Goal: Task Accomplishment & Management: Manage account settings

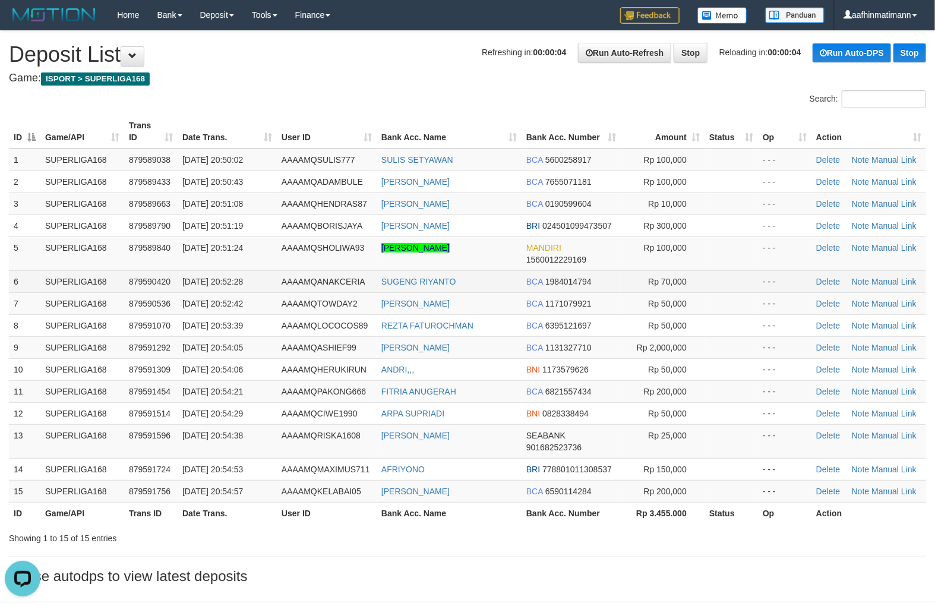
click at [174, 281] on tr "6 SUPERLIGA168 879590420 01/10/2025 20:52:28 AAAAMQANAKCERIA SUGENG RIYANTO BCA…" at bounding box center [467, 281] width 917 height 22
click at [183, 286] on td "01/10/2025 20:52:28" at bounding box center [227, 281] width 99 height 22
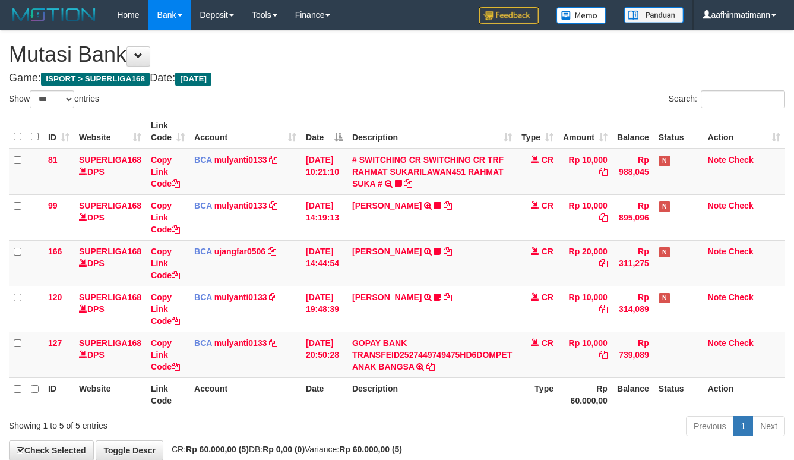
select select "***"
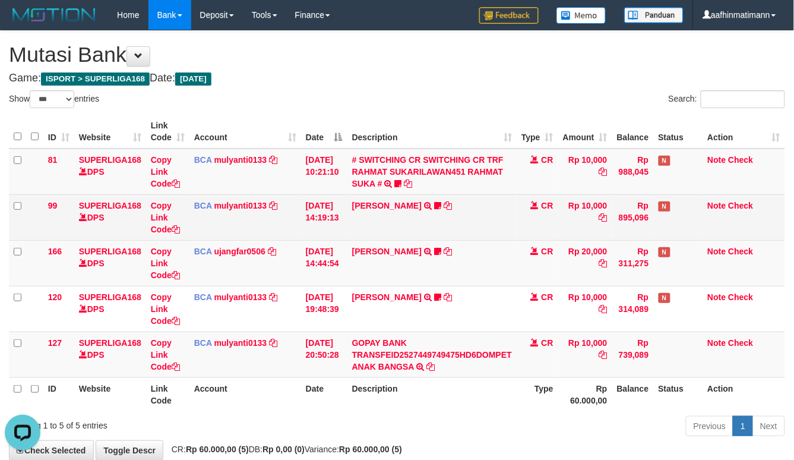
click at [214, 220] on td "BCA mulyanti0133 DPS MULYANTI mutasi_20251001_4495 | 99 mutasi_20251001_4495 | …" at bounding box center [246, 217] width 112 height 46
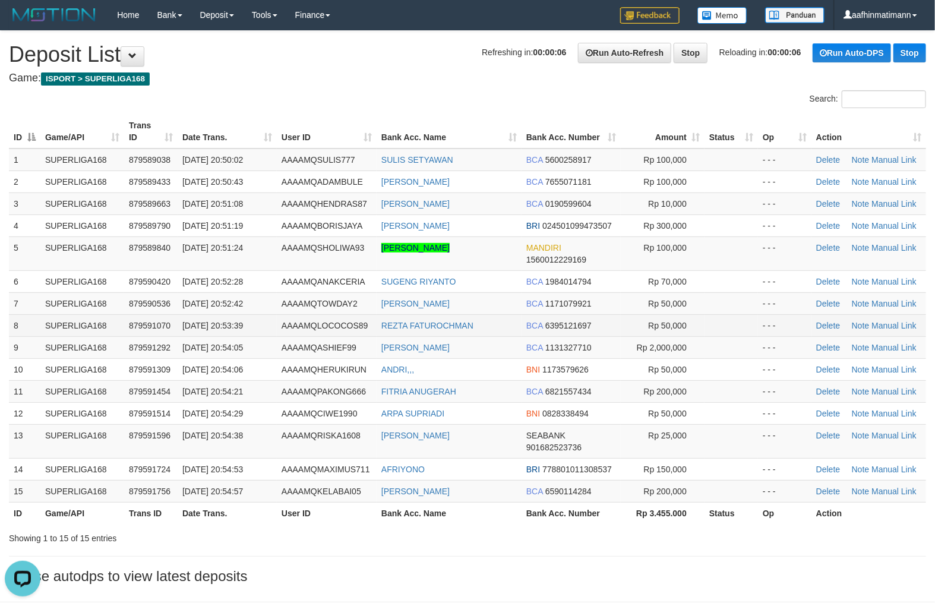
click at [96, 333] on td "SUPERLIGA168" at bounding box center [82, 325] width 84 height 22
click at [97, 333] on td "SUPERLIGA168" at bounding box center [82, 325] width 84 height 22
click at [113, 300] on td "SUPERLIGA168" at bounding box center [82, 303] width 84 height 22
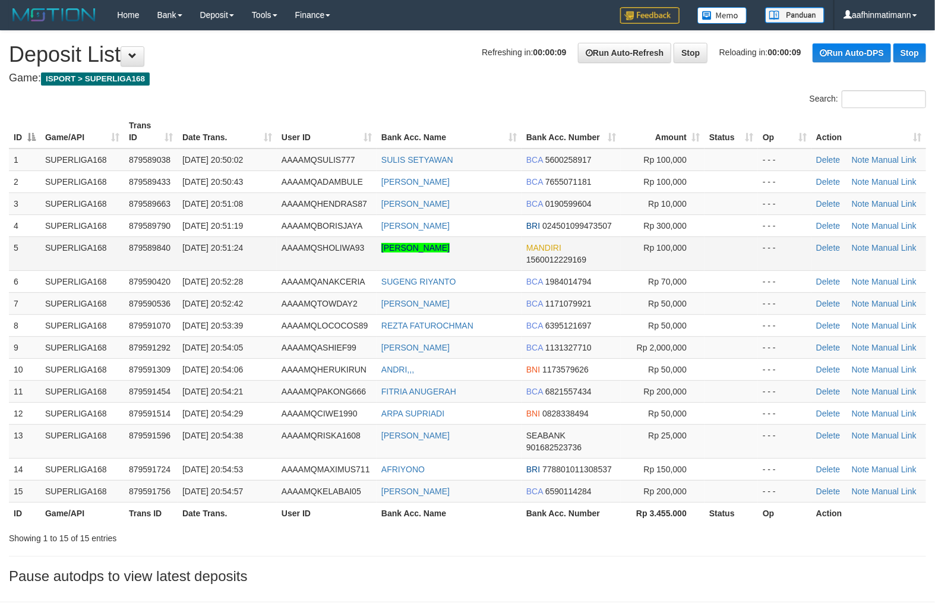
click at [190, 236] on td "01/10/2025 20:51:24" at bounding box center [227, 253] width 99 height 34
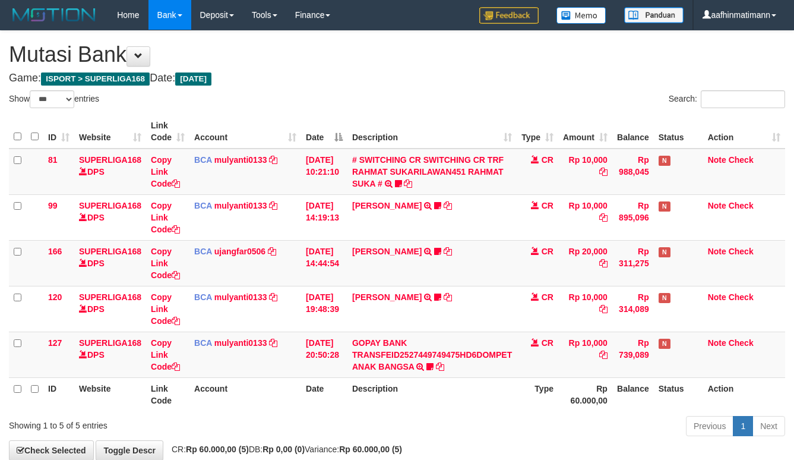
select select "***"
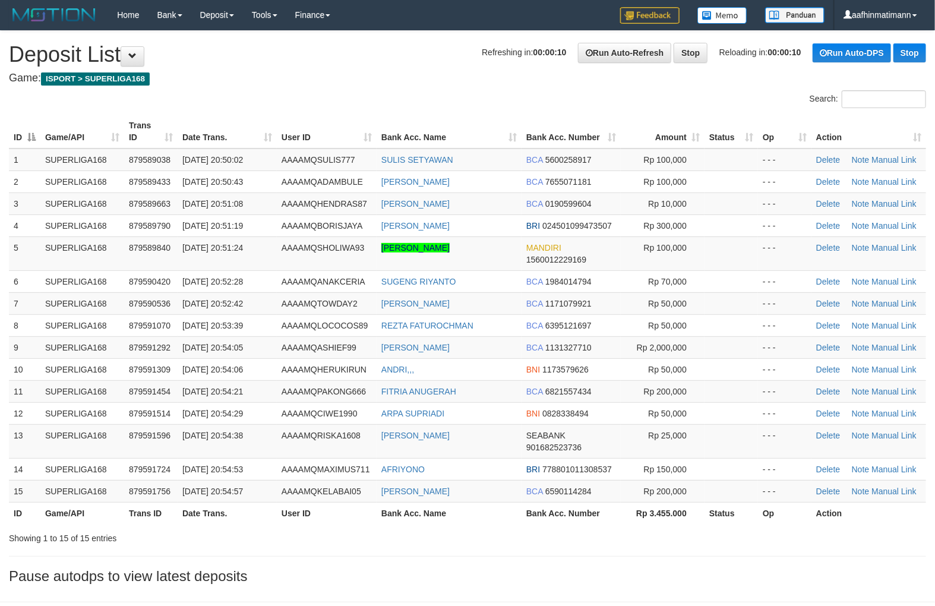
click at [190, 236] on td "01/10/2025 20:51:24" at bounding box center [227, 253] width 99 height 34
click at [190, 236] on td "[DATE] 20:51:24" at bounding box center [227, 253] width 99 height 34
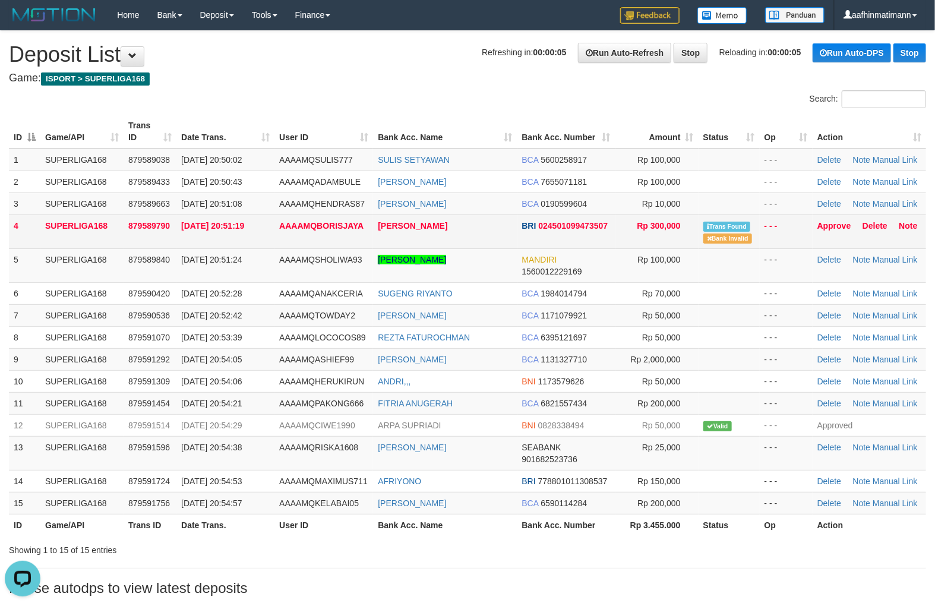
click at [244, 226] on span "[DATE] 20:51:19" at bounding box center [212, 226] width 63 height 10
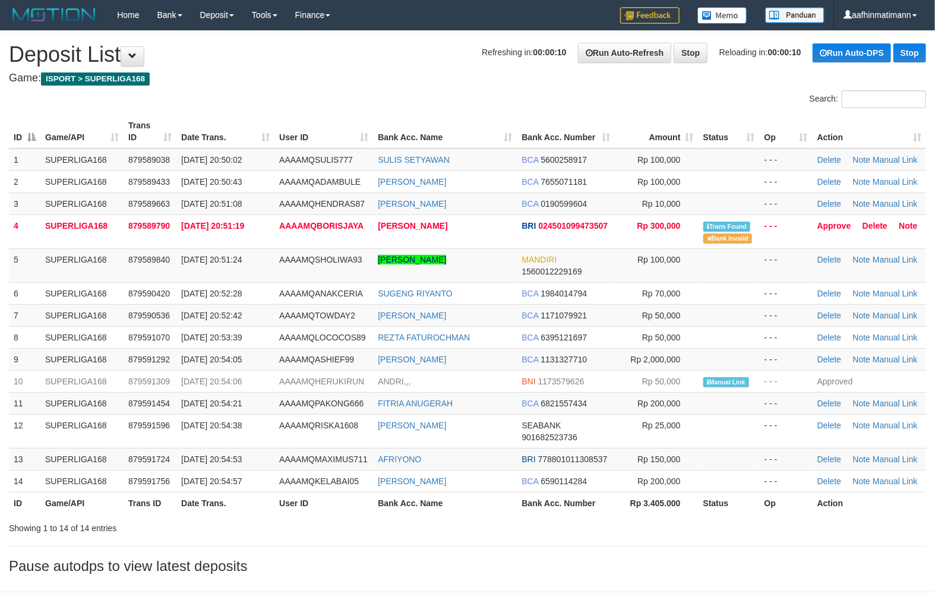
click at [244, 226] on span "[DATE] 20:51:19" at bounding box center [212, 226] width 63 height 10
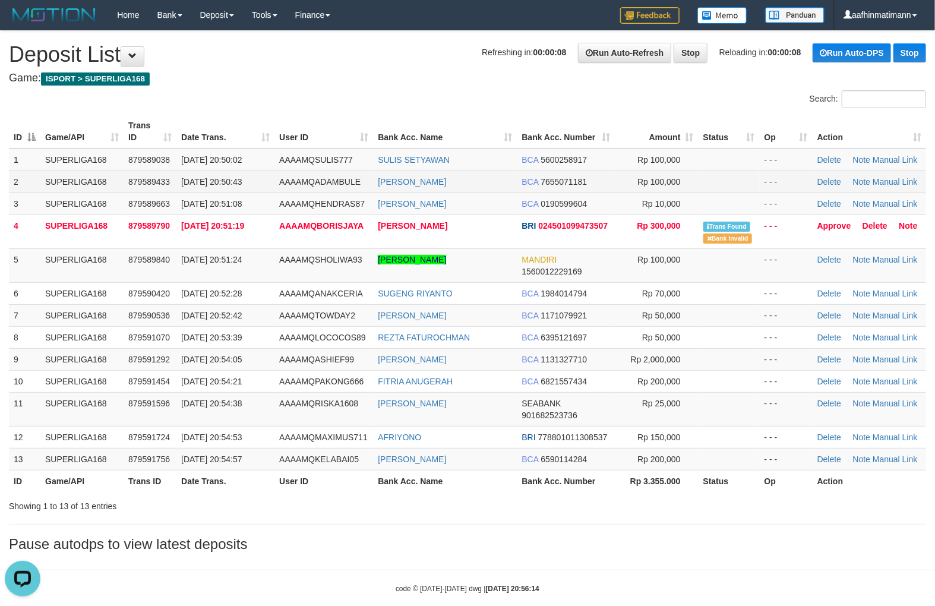
click at [144, 186] on td "879589433" at bounding box center [150, 182] width 53 height 22
click at [144, 188] on td "879589433" at bounding box center [150, 182] width 53 height 22
click at [205, 204] on span "[DATE] 20:51:08" at bounding box center [211, 204] width 61 height 10
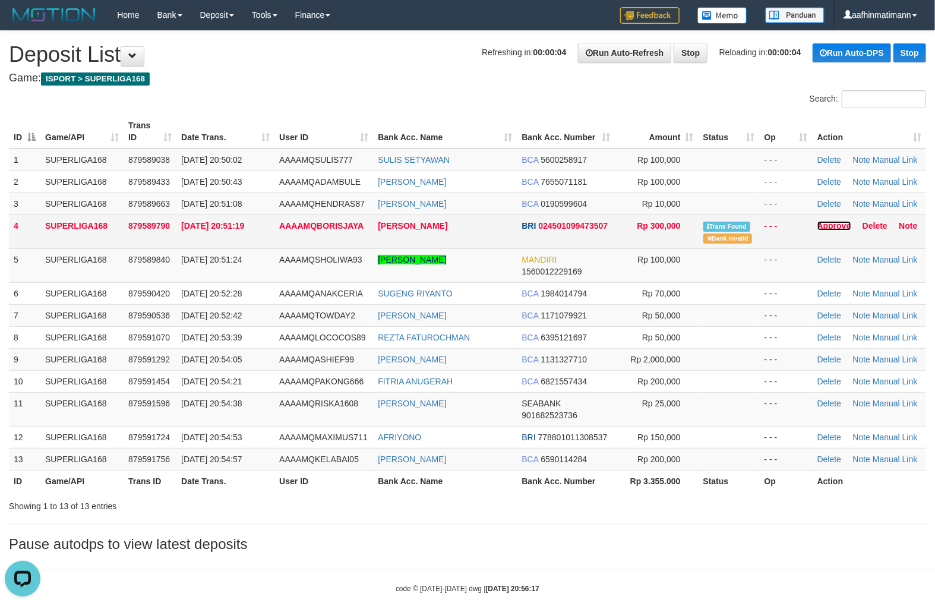
click at [833, 223] on link "Approve" at bounding box center [834, 226] width 34 height 10
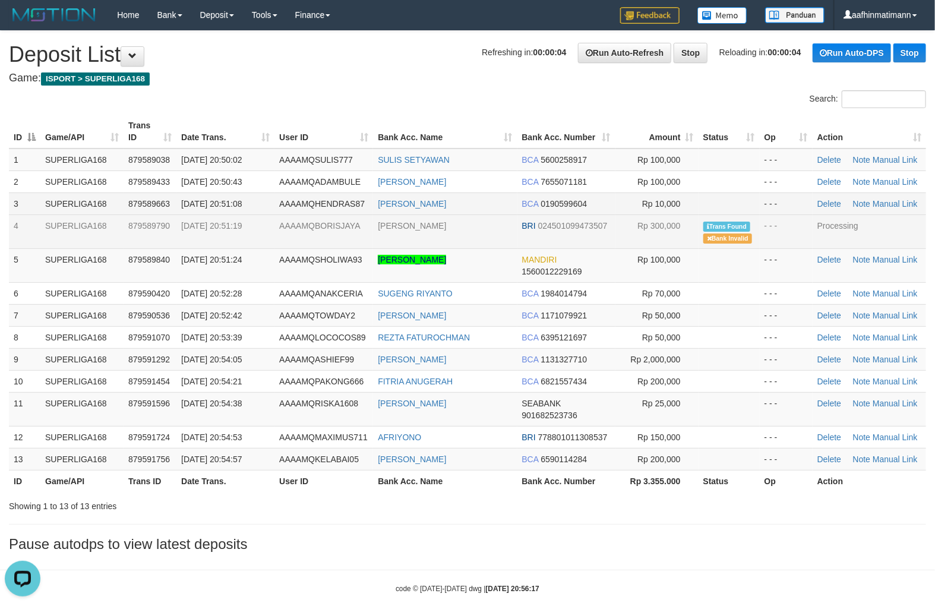
click at [217, 211] on td "[DATE] 20:51:08" at bounding box center [225, 203] width 98 height 22
drag, startPoint x: 217, startPoint y: 211, endPoint x: 226, endPoint y: 209, distance: 9.8
click at [219, 210] on td "01/10/2025 20:51:08" at bounding box center [225, 203] width 98 height 22
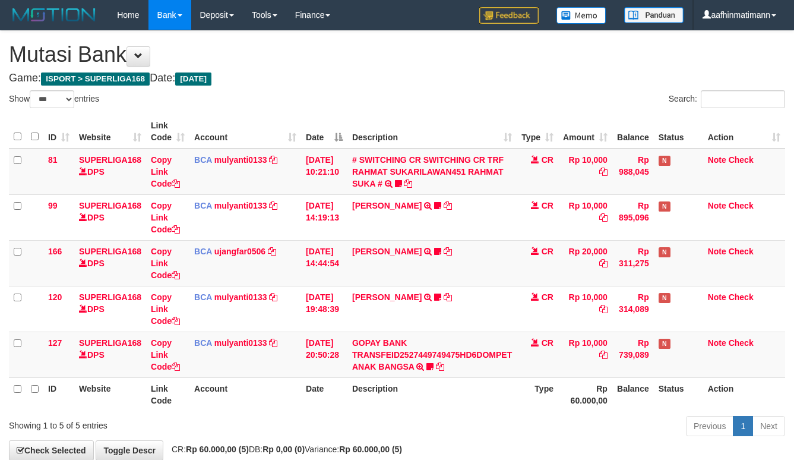
select select "***"
click at [411, 149] on td "# SWITCHING CR SWITCHING CR TRF RAHMAT SUKARILAWAN451 [PERSON_NAME] # SWITCHING…" at bounding box center [432, 172] width 169 height 46
drag, startPoint x: 415, startPoint y: 146, endPoint x: 421, endPoint y: 147, distance: 6.2
click at [416, 146] on th "Description" at bounding box center [432, 132] width 169 height 34
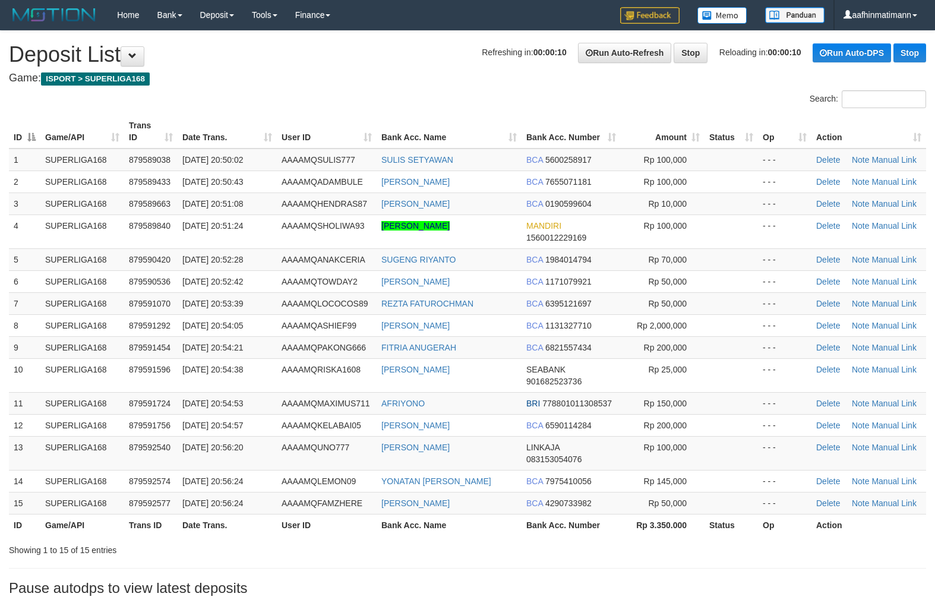
click at [97, 218] on td "SUPERLIGA168" at bounding box center [82, 231] width 84 height 34
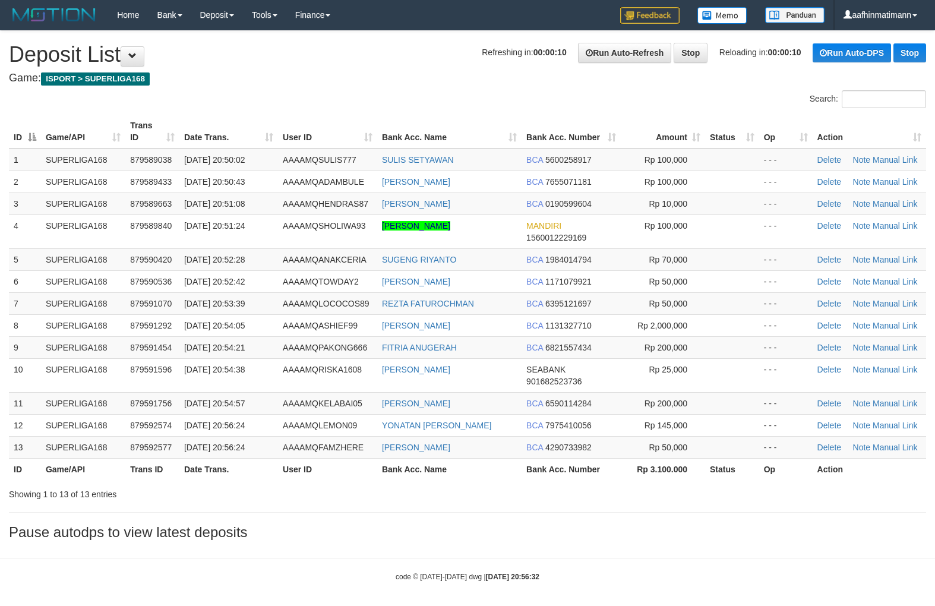
click at [117, 230] on td "SUPERLIGA168" at bounding box center [83, 231] width 84 height 34
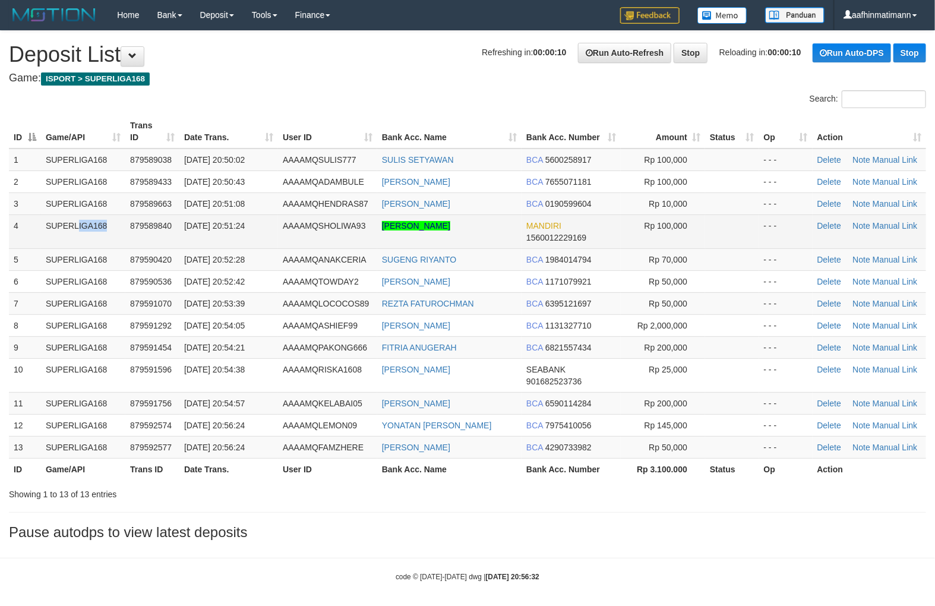
drag, startPoint x: 0, startPoint y: 0, endPoint x: 117, endPoint y: 231, distance: 258.5
click at [117, 231] on td "SUPERLIGA168" at bounding box center [83, 231] width 84 height 34
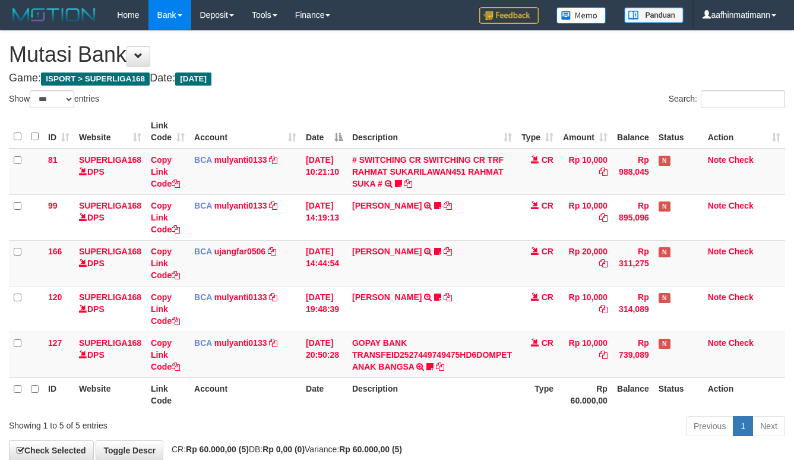
select select "***"
click at [377, 164] on td "# SWITCHING CR SWITCHING CR TRF RAHMAT SUKARILAWAN451 RAHMAT SUKA # SWITCHING C…" at bounding box center [432, 172] width 169 height 46
select select "***"
click at [346, 245] on td "[DATE] 14:44:54" at bounding box center [324, 263] width 46 height 46
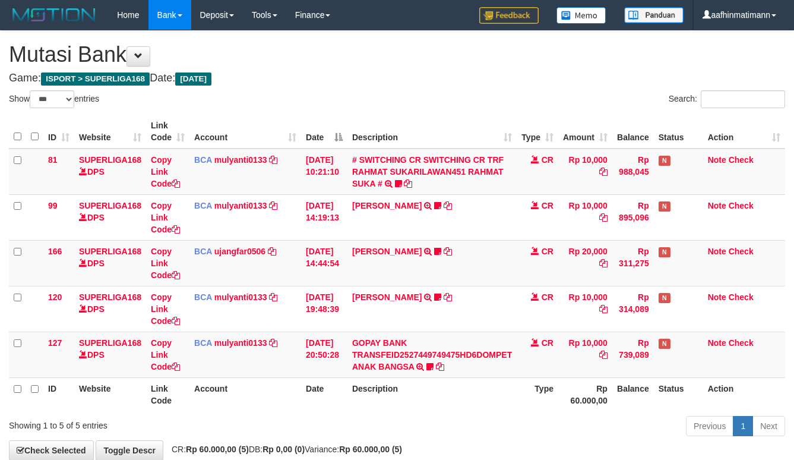
select select "***"
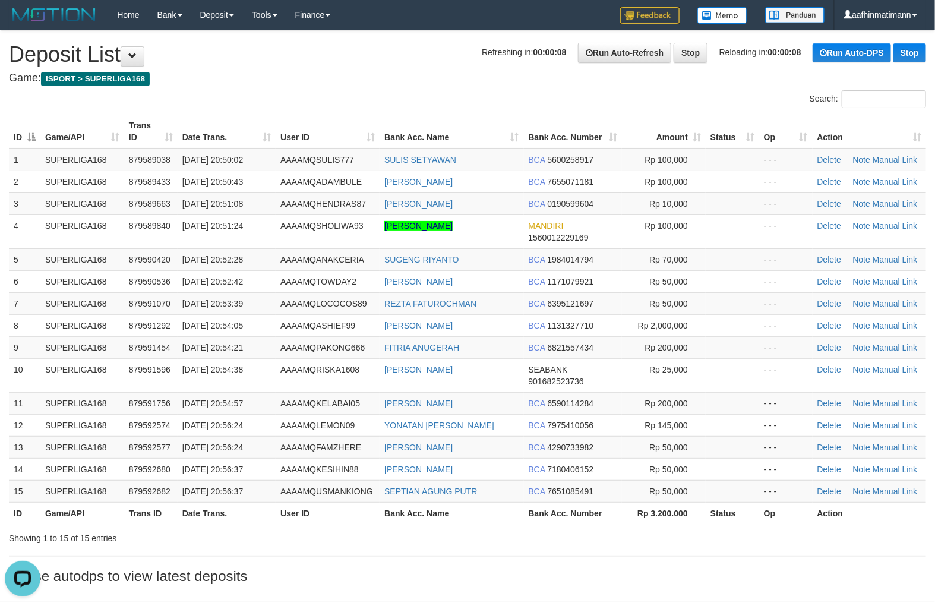
drag, startPoint x: 163, startPoint y: 130, endPoint x: 12, endPoint y: 90, distance: 155.9
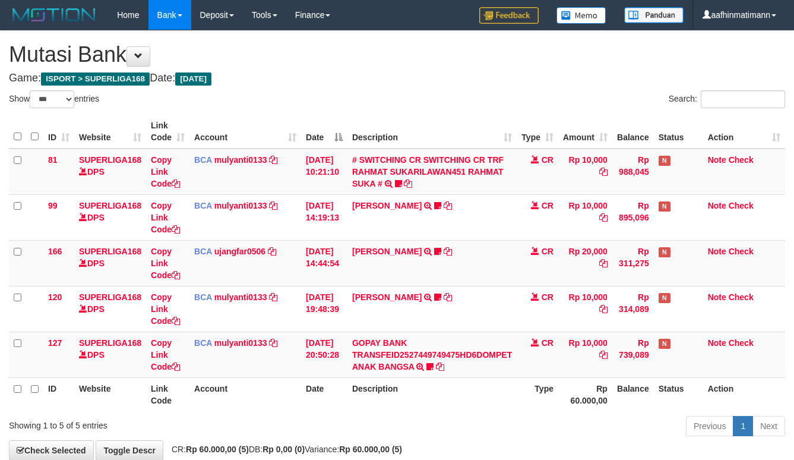
select select "***"
drag, startPoint x: 0, startPoint y: 0, endPoint x: 377, endPoint y: 72, distance: 384.0
select select "***"
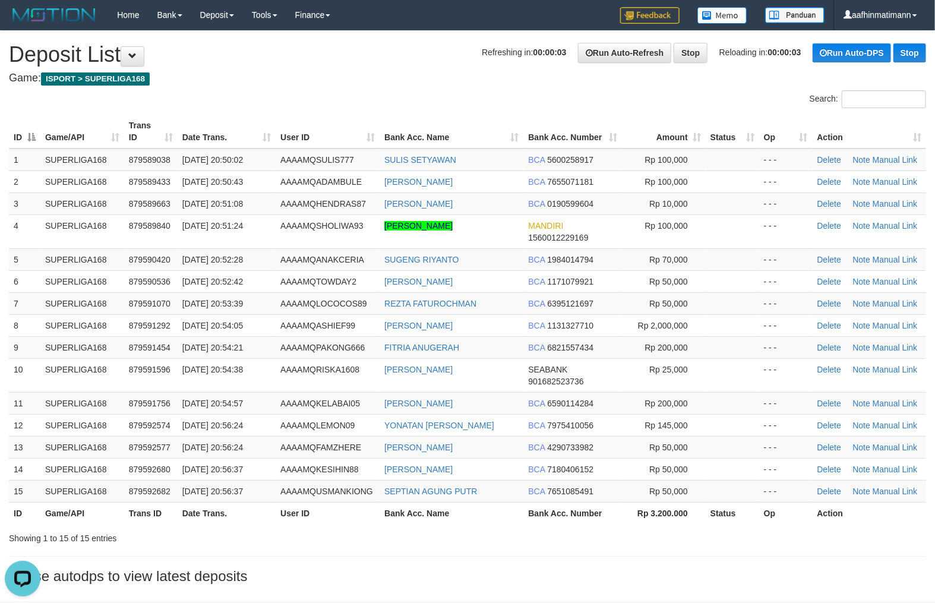
click at [402, 76] on h4 "Game: ISPORT > SUPERLIGA168" at bounding box center [467, 78] width 917 height 12
drag, startPoint x: 197, startPoint y: 286, endPoint x: 175, endPoint y: 304, distance: 28.8
click at [191, 290] on td "01/10/2025 20:52:42" at bounding box center [227, 281] width 98 height 22
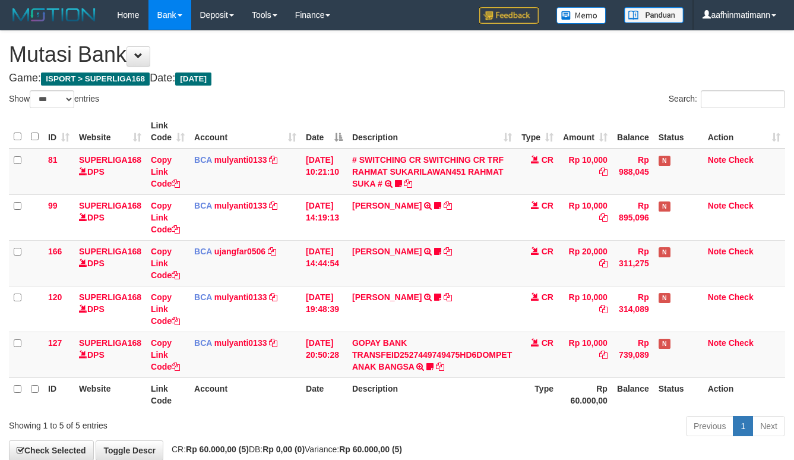
select select "***"
click at [401, 137] on th "Description" at bounding box center [432, 132] width 169 height 34
select select "***"
click at [573, 175] on td "Rp 10,000" at bounding box center [585, 172] width 54 height 46
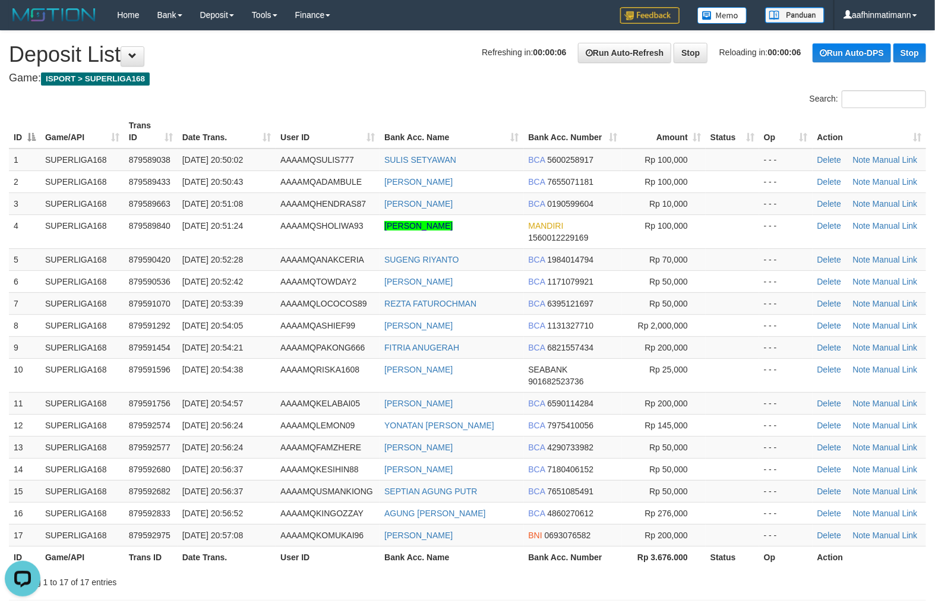
drag, startPoint x: 406, startPoint y: 45, endPoint x: 384, endPoint y: 92, distance: 52.1
click at [403, 45] on h1 "Refreshing in: 00:00:06 Run Auto-Refresh Stop Reloading in: 00:00:06 Run Auto-D…" at bounding box center [467, 55] width 917 height 24
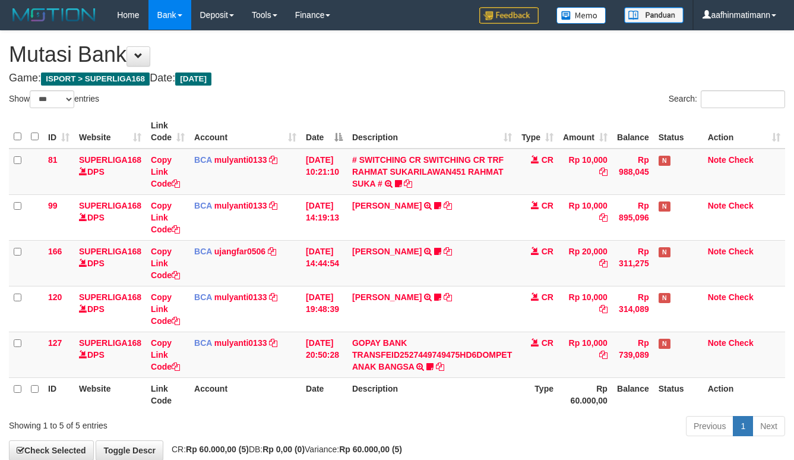
select select "***"
click at [352, 111] on div "ID Website Link Code Account Date Description Type Amount Balance Status Action…" at bounding box center [397, 263] width 794 height 304
click at [352, 110] on div "Show ** ** ** *** entries" at bounding box center [199, 100] width 380 height 21
select select "***"
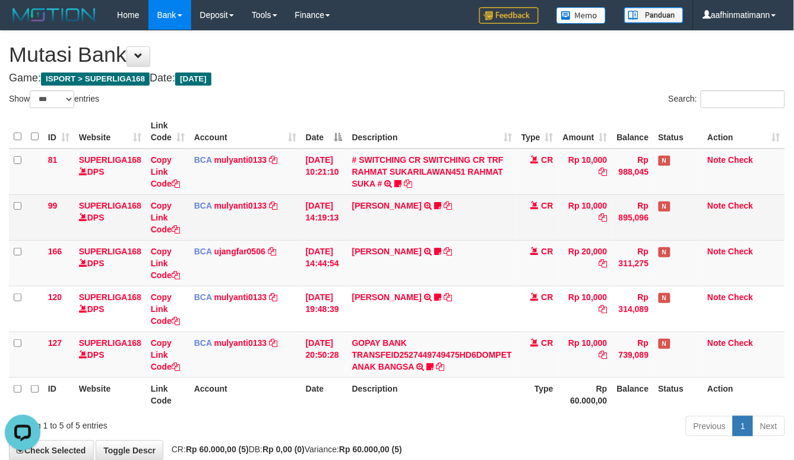
drag, startPoint x: 432, startPoint y: 202, endPoint x: 436, endPoint y: 197, distance: 6.8
click at [436, 197] on td "MUHAMMAD REZA TRSF E-BANKING CR 0110/FTSCY/WS95031 10000.00MUHAMMAD REZA ganten…" at bounding box center [432, 217] width 169 height 46
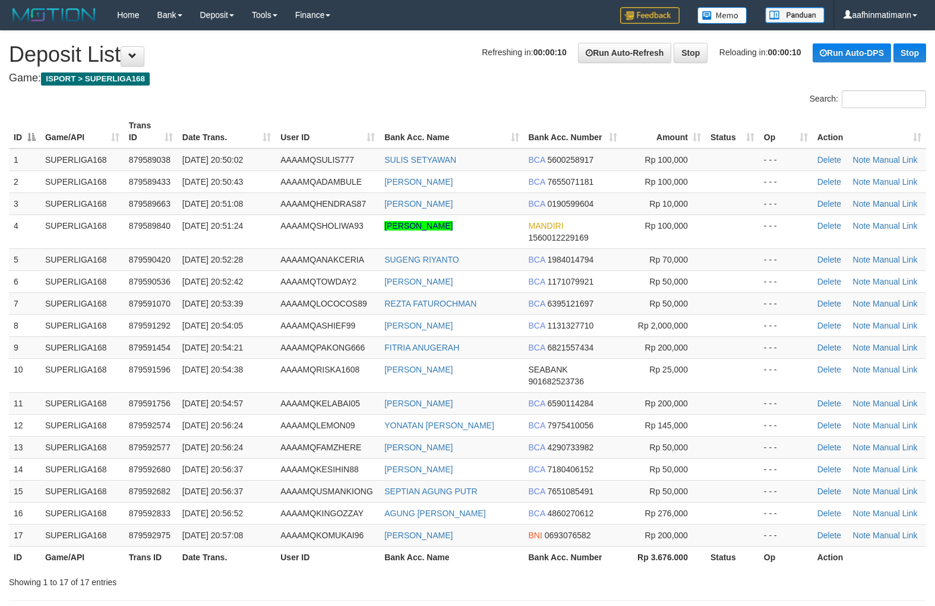
click at [283, 208] on td "AAAAMQHENDRAS87" at bounding box center [328, 203] width 104 height 22
click at [388, 90] on div at bounding box center [234, 90] width 468 height 1
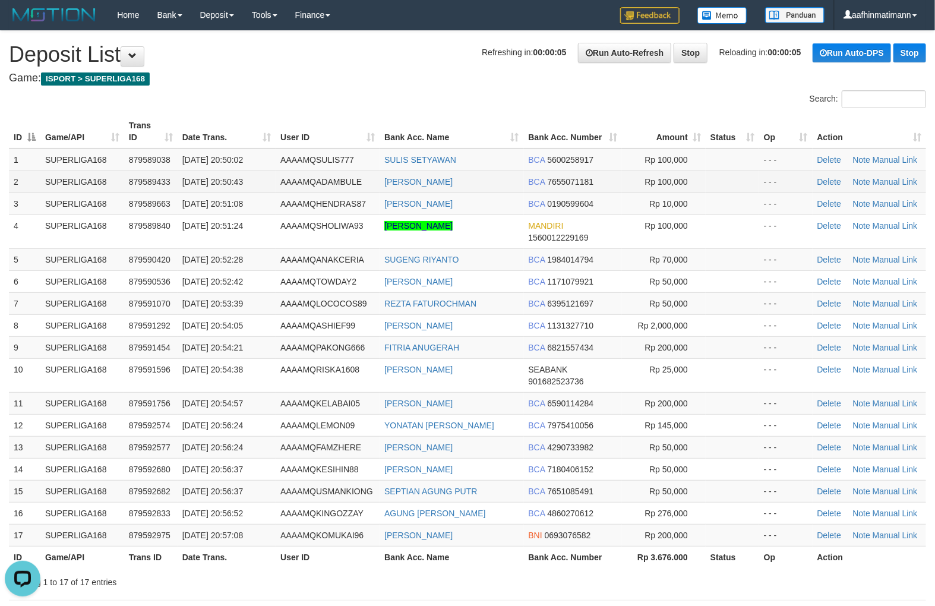
click at [181, 189] on td "[DATE] 20:50:43" at bounding box center [227, 182] width 98 height 22
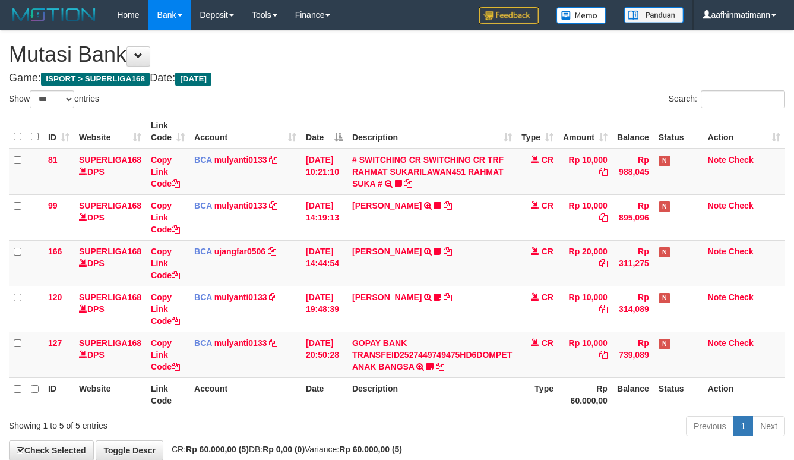
select select "***"
drag, startPoint x: 332, startPoint y: 156, endPoint x: 328, endPoint y: 141, distance: 15.3
click at [331, 156] on td "01/10/2025 10:21:10" at bounding box center [324, 172] width 46 height 46
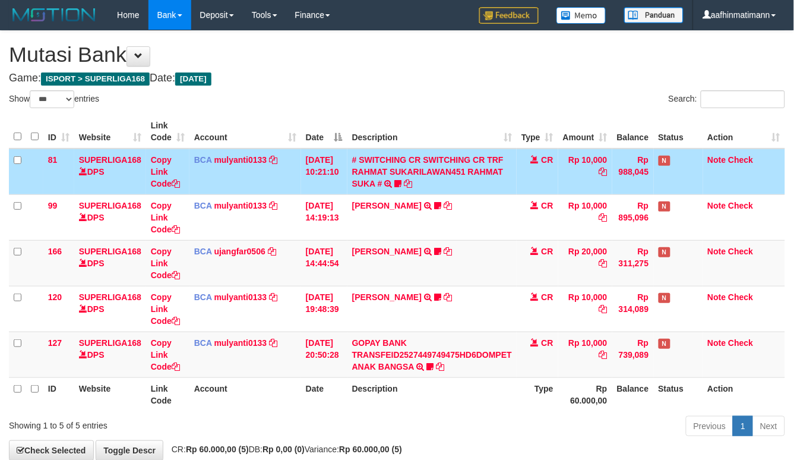
click at [329, 138] on th "Date" at bounding box center [324, 132] width 46 height 34
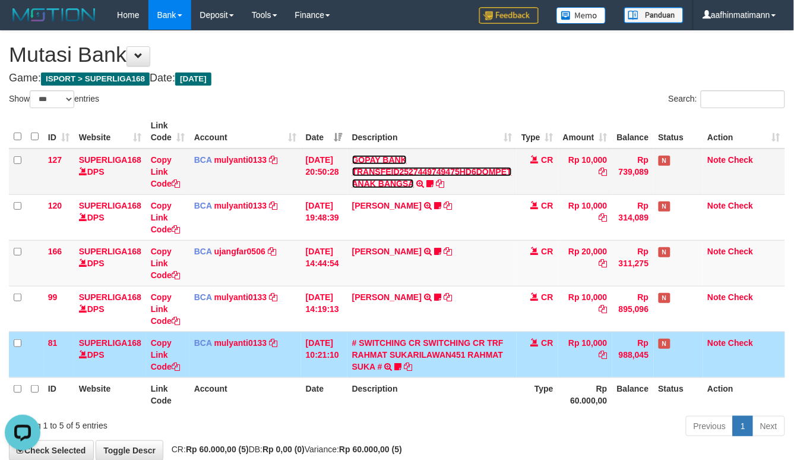
click at [385, 185] on link "GOPAY BANK TRANSFEID2527449749475HD6DOMPET ANAK BANGSA" at bounding box center [432, 171] width 160 height 33
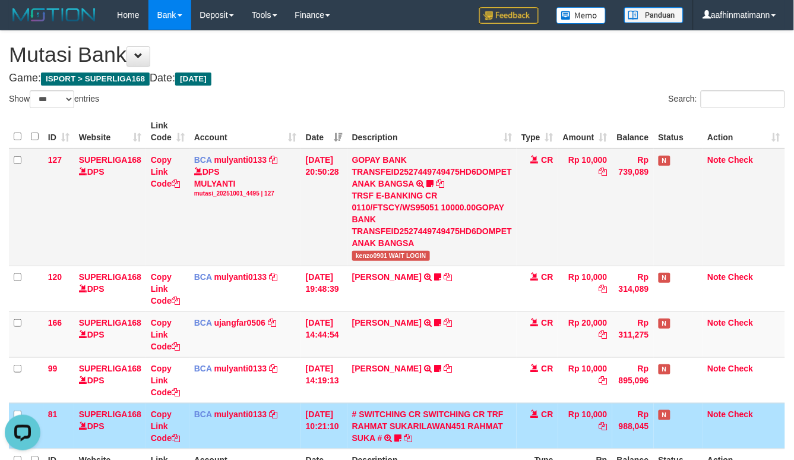
click at [377, 244] on div "TRSF E-BANKING CR 0110/FTSCY/WS95051 10000.00GOPAY BANK TRANSFEID2527449749475H…" at bounding box center [432, 219] width 160 height 59
click at [217, 134] on th "Account" at bounding box center [246, 132] width 112 height 34
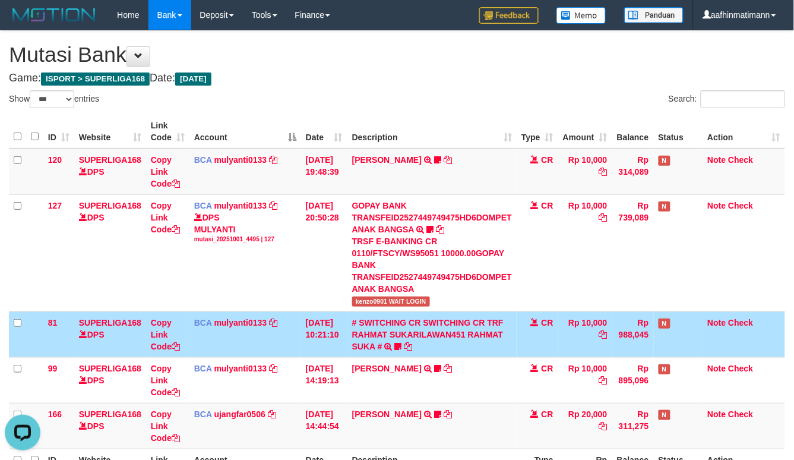
click at [398, 130] on th "Description" at bounding box center [432, 132] width 169 height 34
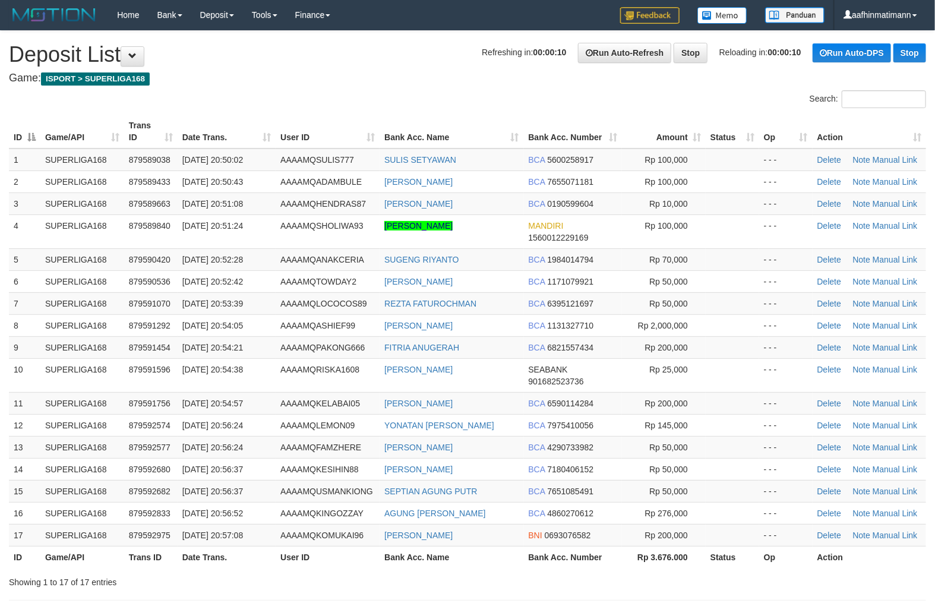
click at [181, 189] on td "[DATE] 20:50:43" at bounding box center [227, 182] width 98 height 22
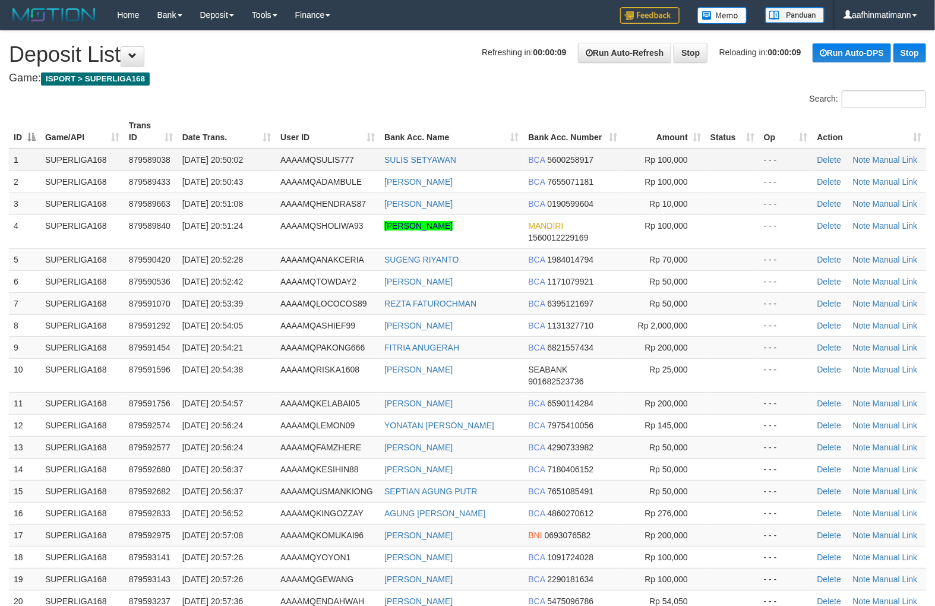
drag, startPoint x: 120, startPoint y: 157, endPoint x: 115, endPoint y: 160, distance: 6.1
click at [171, 227] on td "879589840" at bounding box center [150, 231] width 53 height 34
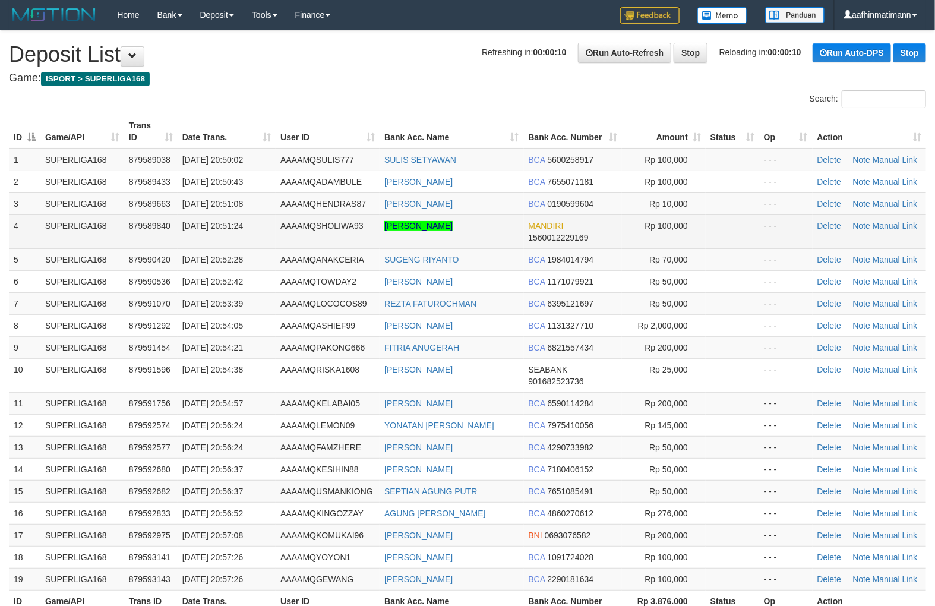
click at [172, 223] on td "879589840" at bounding box center [150, 231] width 53 height 34
click at [173, 224] on td "879589840" at bounding box center [150, 231] width 53 height 34
click at [173, 223] on td "879589840" at bounding box center [150, 231] width 53 height 34
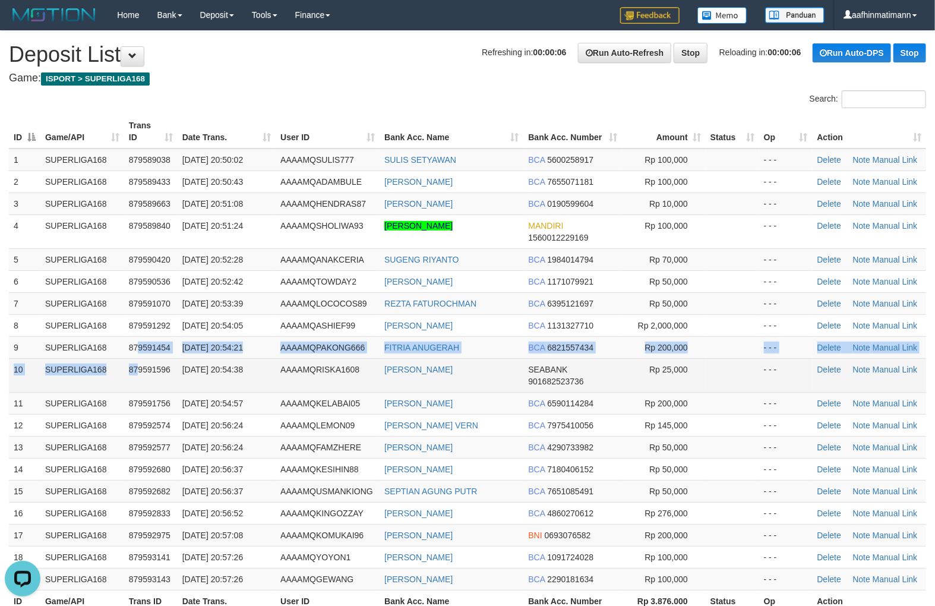
click at [137, 361] on tbody "1 SUPERLIGA168 879589038 01/10/2025 20:50:02 AAAAMQSULIS777 SULIS SETYAWAN BCA …" at bounding box center [467, 370] width 917 height 442
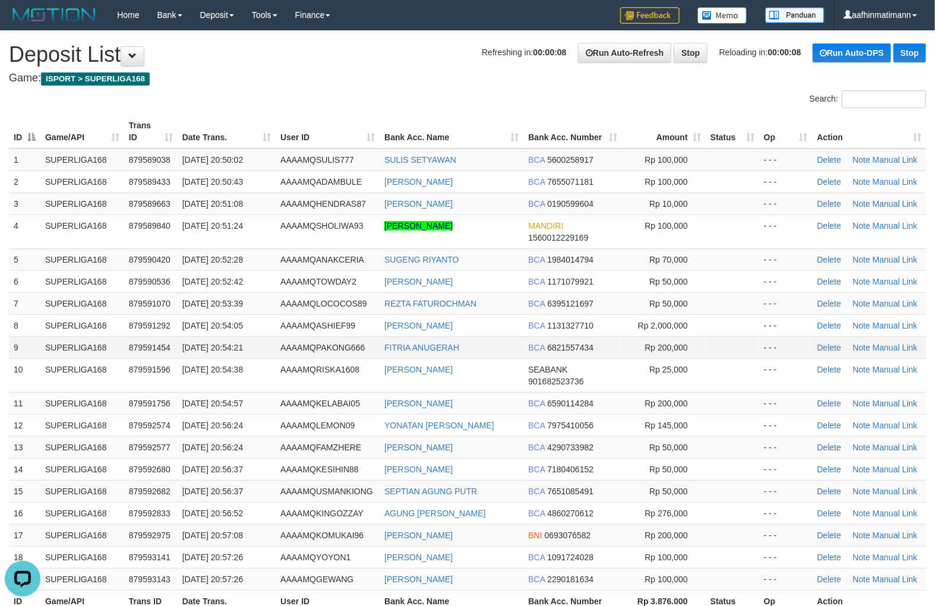
drag, startPoint x: 141, startPoint y: 341, endPoint x: 144, endPoint y: 353, distance: 12.1
click at [144, 353] on td "879591454" at bounding box center [150, 347] width 53 height 22
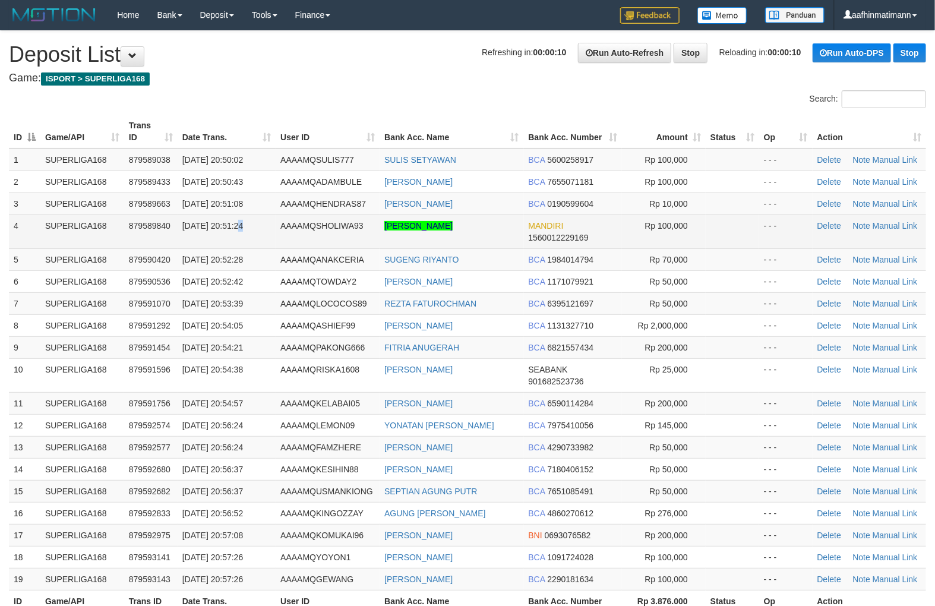
click at [238, 233] on td "[DATE] 20:51:24" at bounding box center [227, 231] width 98 height 34
click at [281, 222] on span "AAAAMQSHOLIWA93" at bounding box center [321, 226] width 83 height 10
click at [280, 222] on td "AAAAMQSHOLIWA93" at bounding box center [328, 231] width 104 height 34
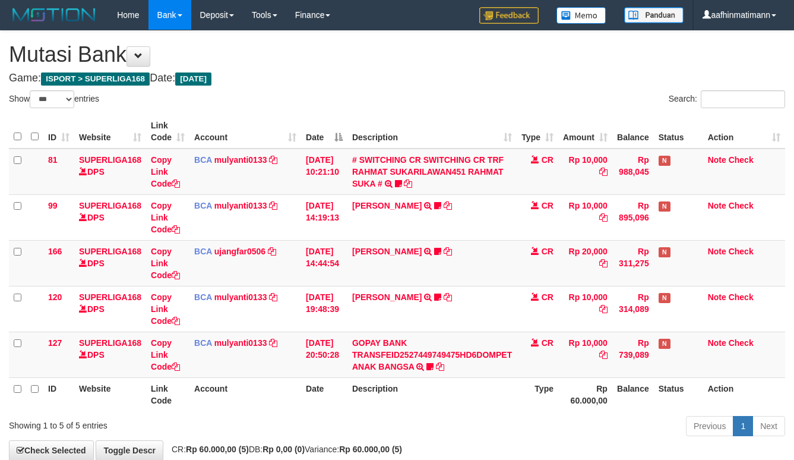
select select "***"
click at [484, 127] on th "Description" at bounding box center [432, 132] width 169 height 34
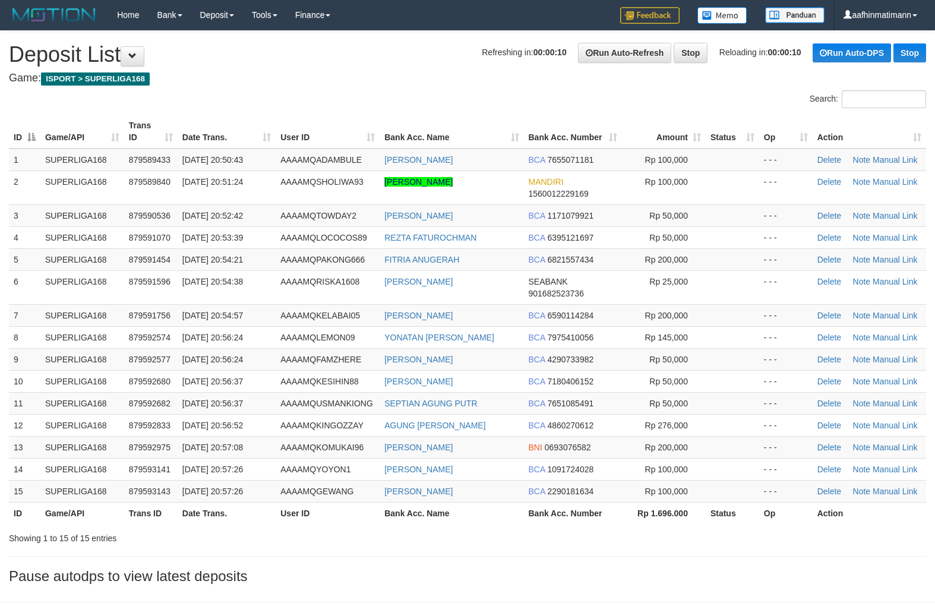
click at [256, 94] on div "Search:" at bounding box center [467, 100] width 935 height 21
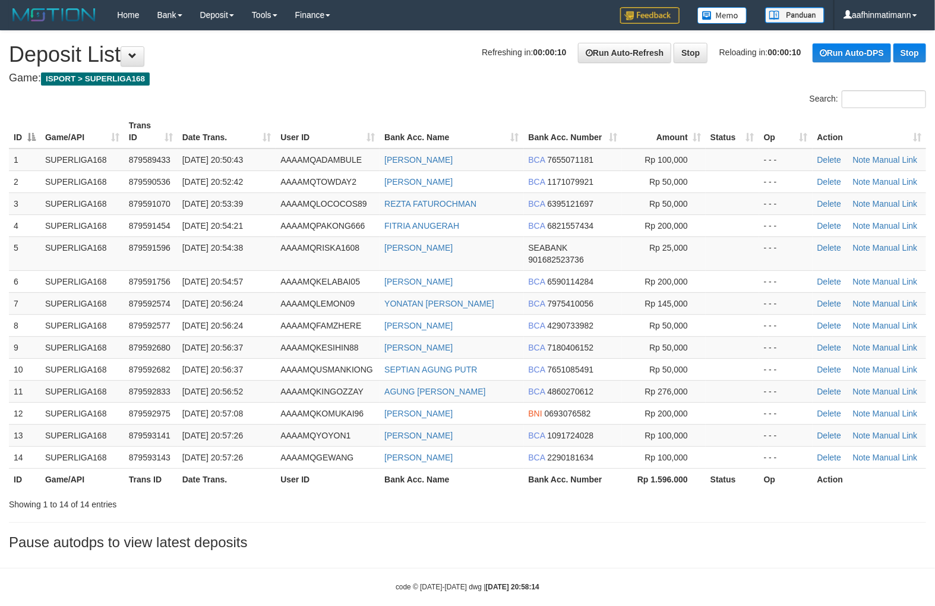
click at [267, 181] on td "[DATE] 20:52:42" at bounding box center [227, 182] width 98 height 22
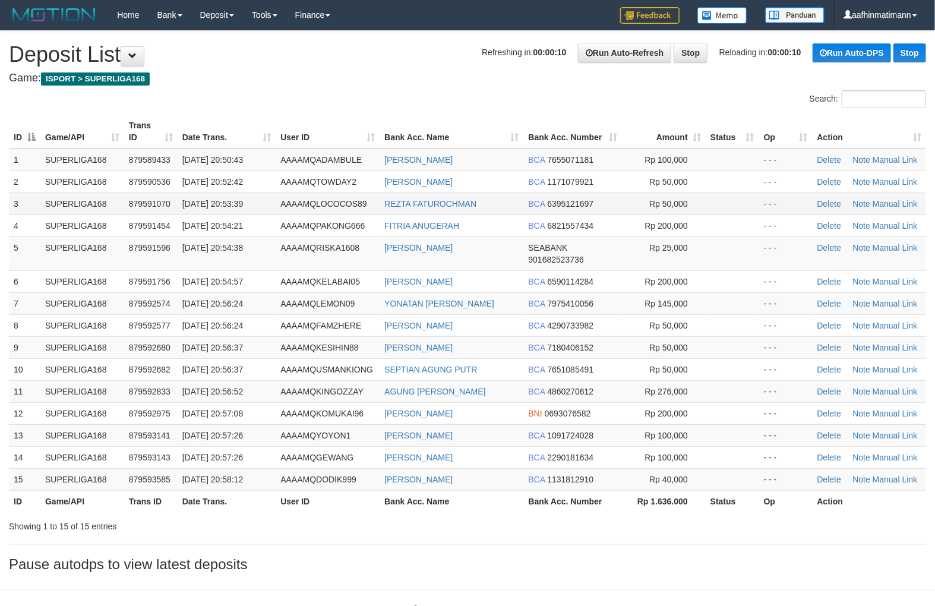
click at [219, 200] on td "[DATE] 20:53:39" at bounding box center [227, 203] width 98 height 22
click at [221, 197] on td "[DATE] 20:53:39" at bounding box center [227, 203] width 98 height 22
click at [134, 471] on td "879593585" at bounding box center [150, 479] width 53 height 22
drag, startPoint x: 122, startPoint y: 478, endPoint x: 21, endPoint y: 503, distance: 104.0
click at [116, 486] on td "SUPERLIGA168" at bounding box center [82, 479] width 84 height 22
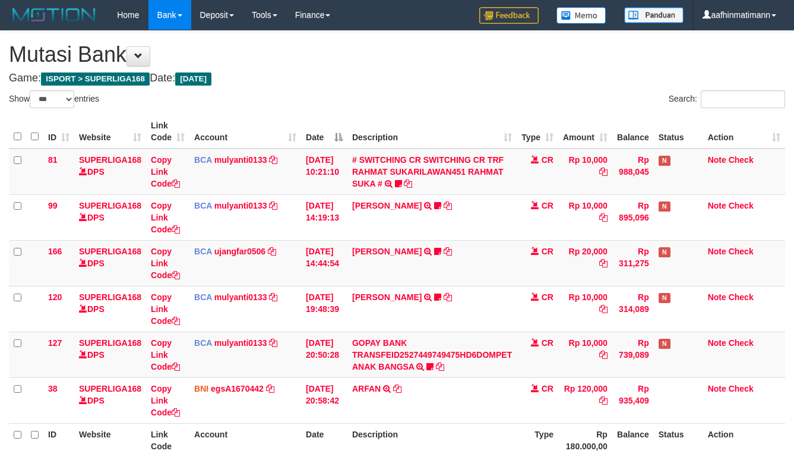
select select "***"
click at [456, 111] on div "ID Website Link Code Account Date Description Type Amount Balance Status Action…" at bounding box center [397, 285] width 794 height 349
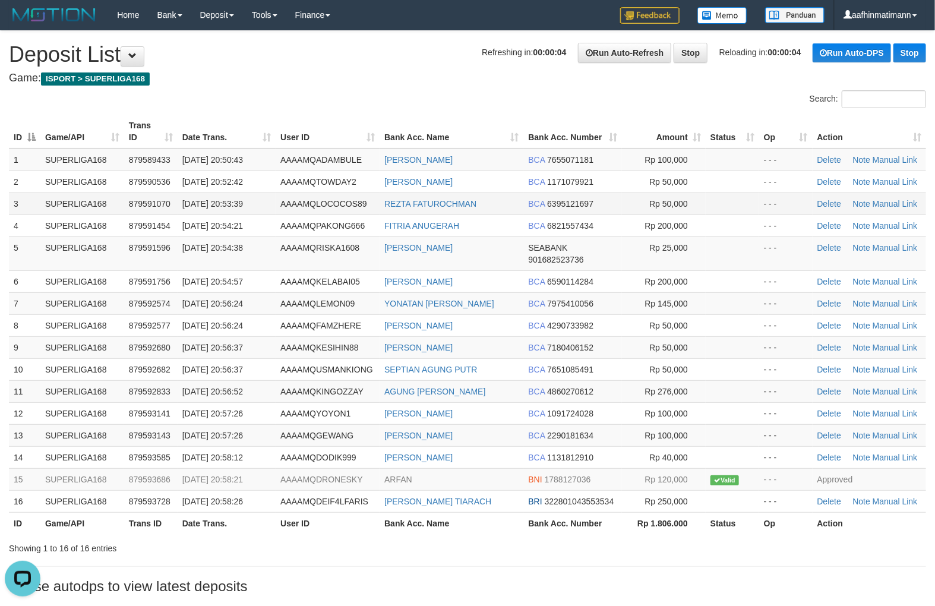
click at [525, 199] on td "BCA 6395121697" at bounding box center [572, 203] width 99 height 22
click at [509, 402] on td "[PERSON_NAME]" at bounding box center [452, 413] width 144 height 22
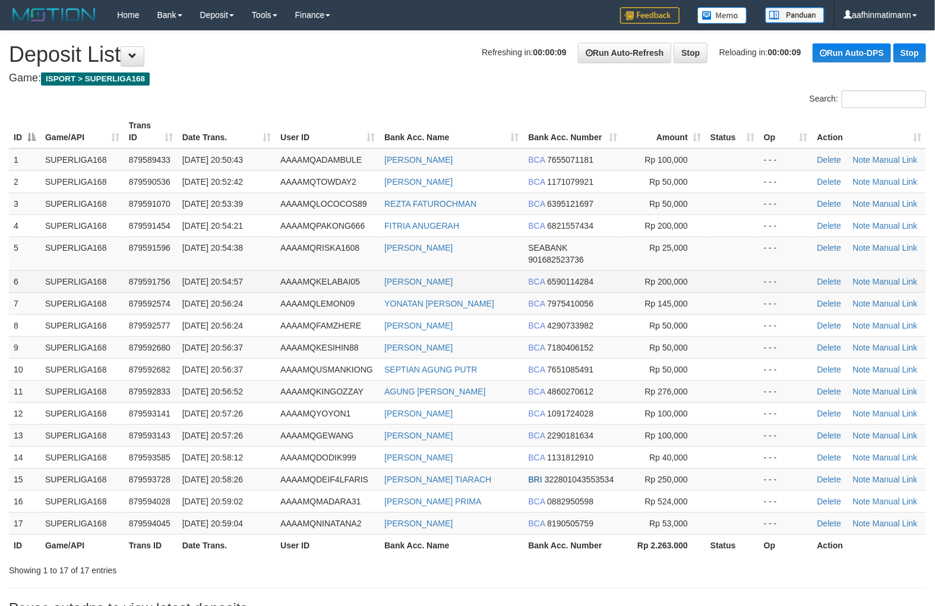
click at [273, 279] on td "01/10/2025 20:54:57" at bounding box center [227, 281] width 98 height 22
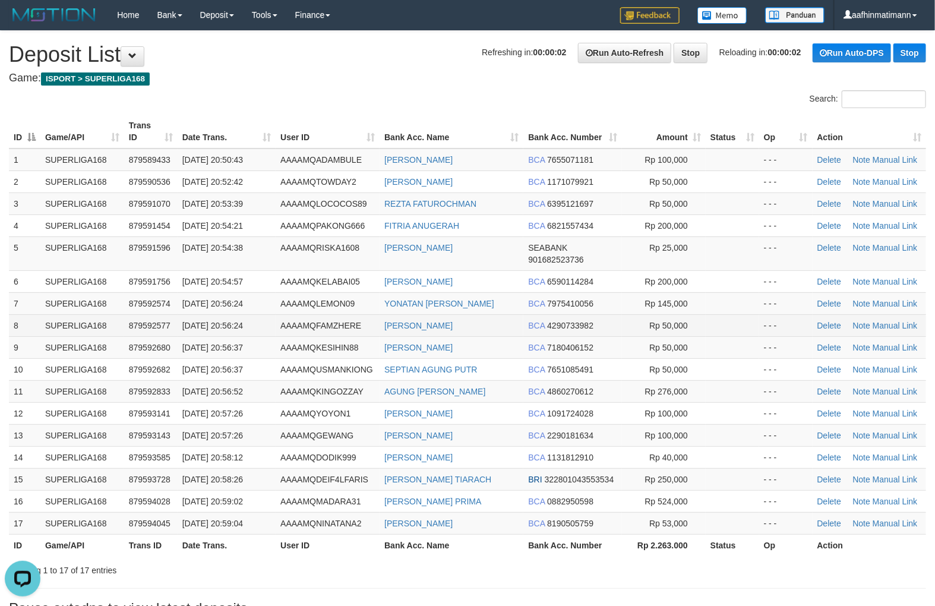
drag, startPoint x: 182, startPoint y: 342, endPoint x: 152, endPoint y: 332, distance: 31.6
click at [182, 343] on span "01/10/2025 20:56:37" at bounding box center [212, 348] width 61 height 10
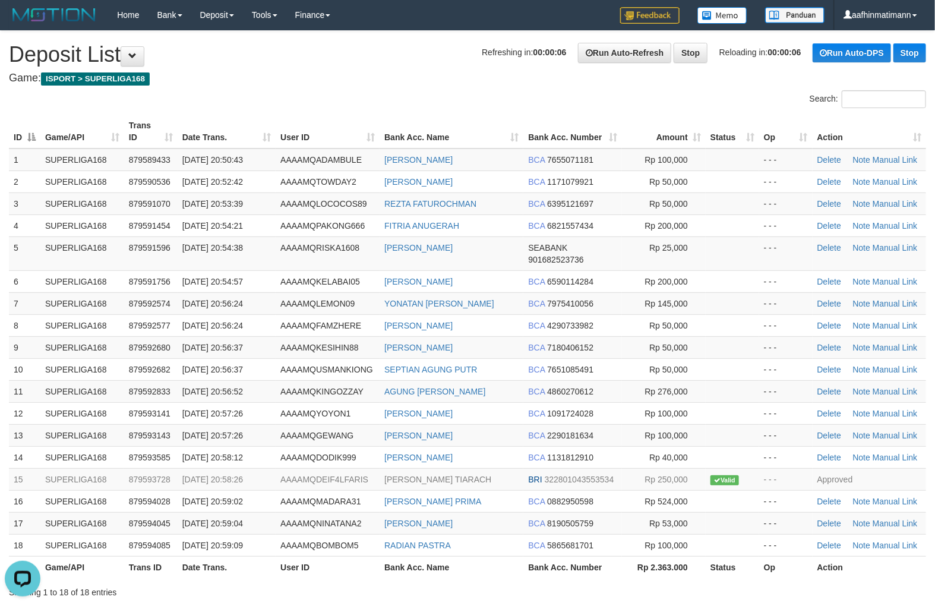
click at [86, 572] on th "Game/API" at bounding box center [82, 567] width 84 height 22
click at [243, 283] on span "[DATE] 20:54:57" at bounding box center [212, 282] width 61 height 10
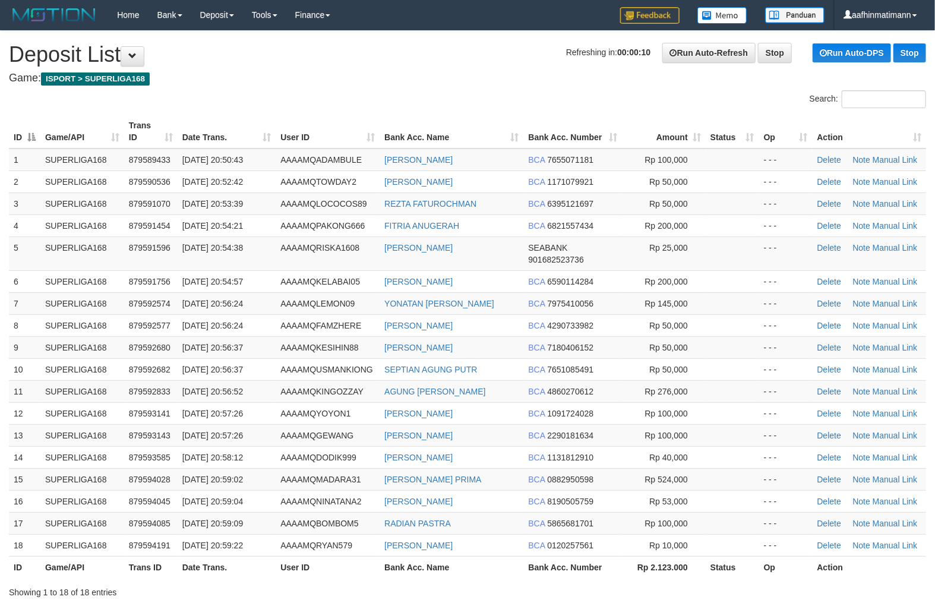
click at [911, 52] on link "Stop" at bounding box center [910, 52] width 33 height 19
click at [910, 51] on link "Stop" at bounding box center [910, 52] width 33 height 19
click at [910, 50] on link "Stop" at bounding box center [910, 52] width 33 height 19
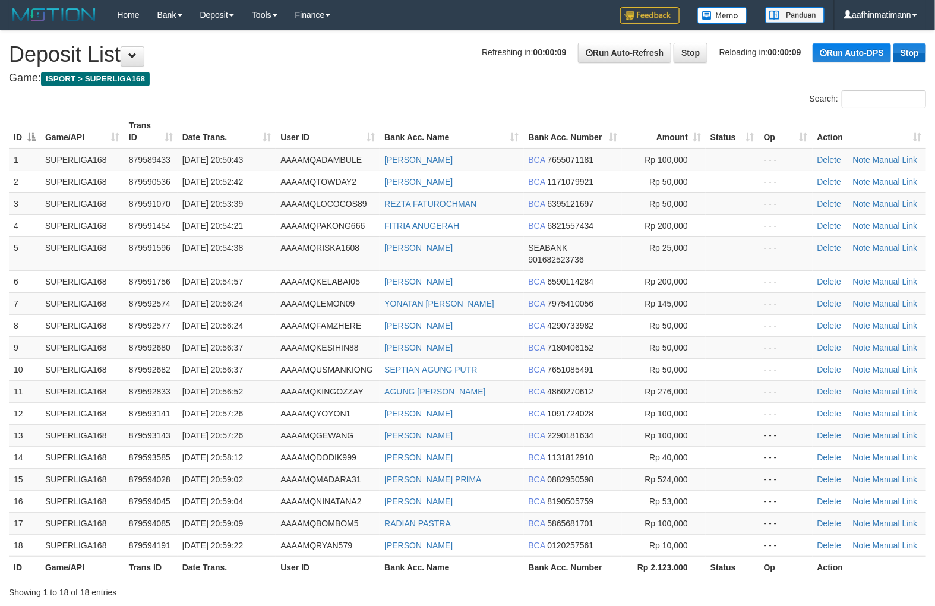
click at [910, 50] on link "Stop" at bounding box center [910, 52] width 33 height 19
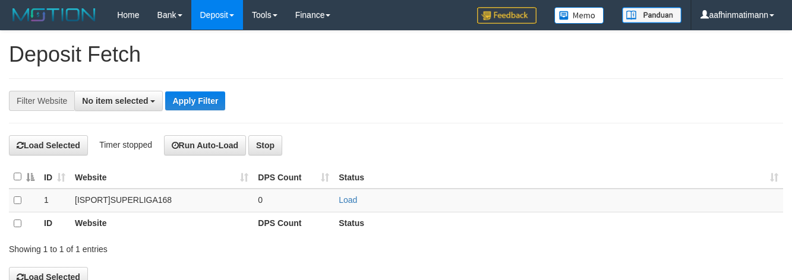
select select
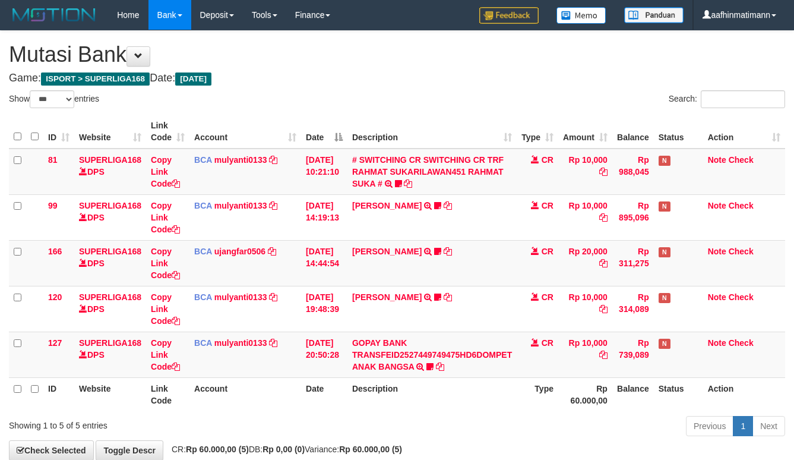
select select "***"
